Goal: Navigation & Orientation: Find specific page/section

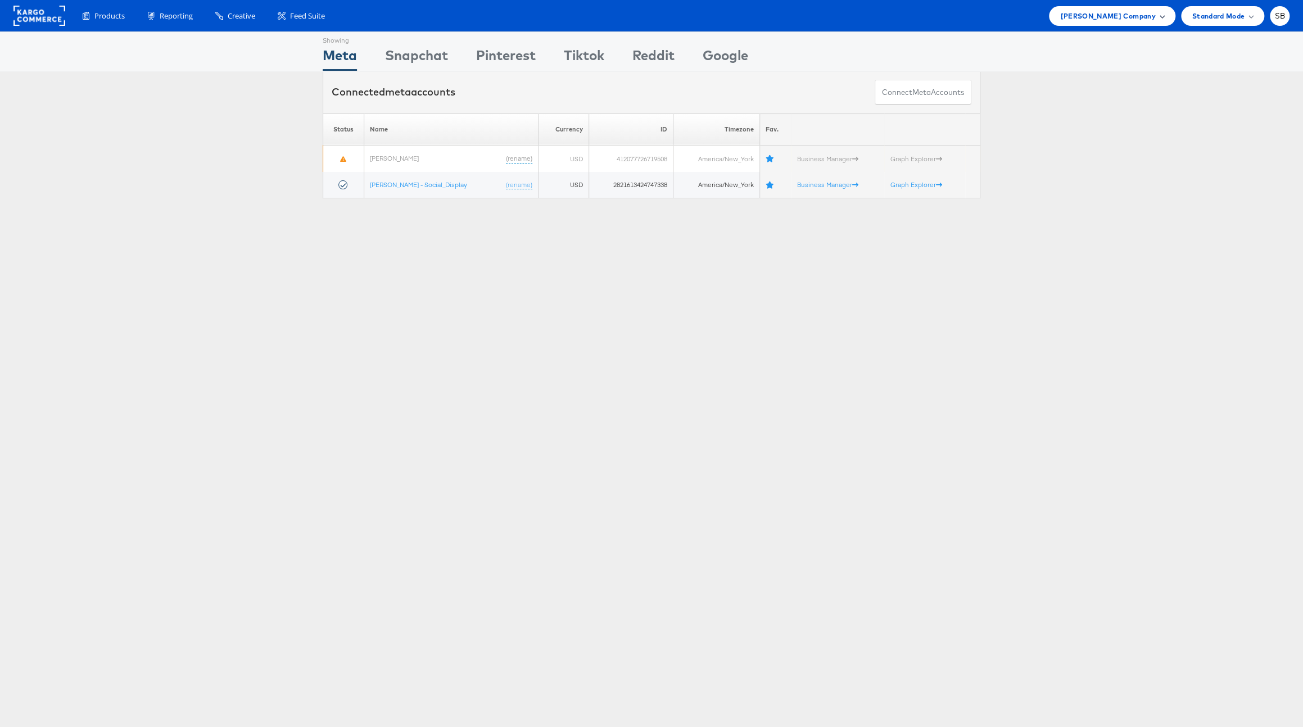
click at [1139, 16] on span "[PERSON_NAME] Company" at bounding box center [1107, 16] width 95 height 12
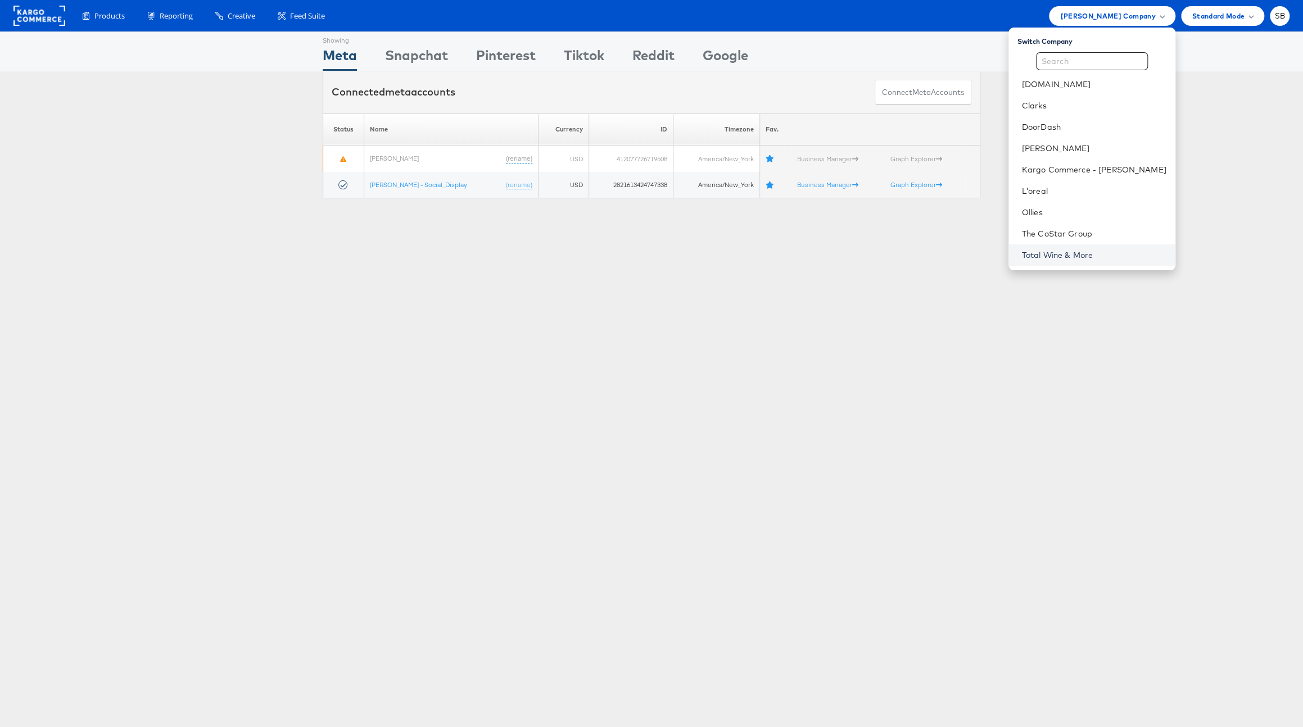
click at [1077, 253] on link "Total Wine & More" at bounding box center [1094, 255] width 144 height 11
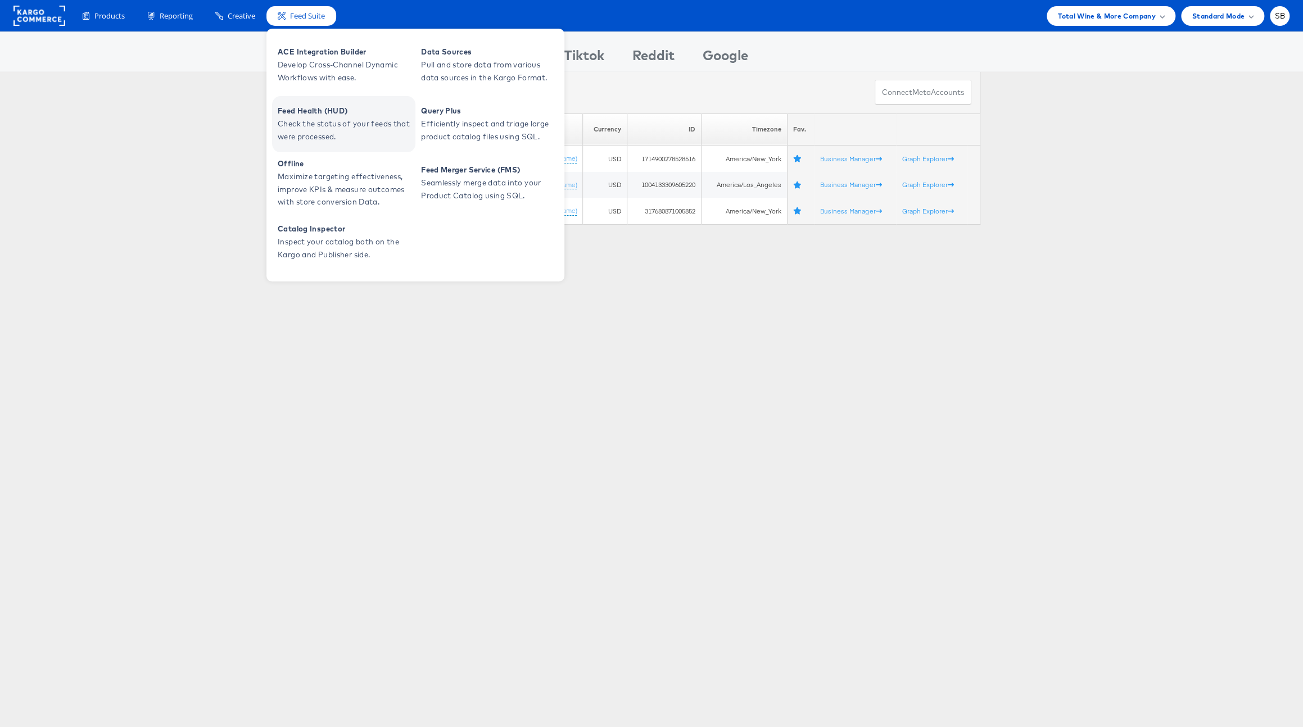
click at [324, 115] on span "Feed Health (HUD)" at bounding box center [345, 111] width 135 height 13
